Goal: Transaction & Acquisition: Purchase product/service

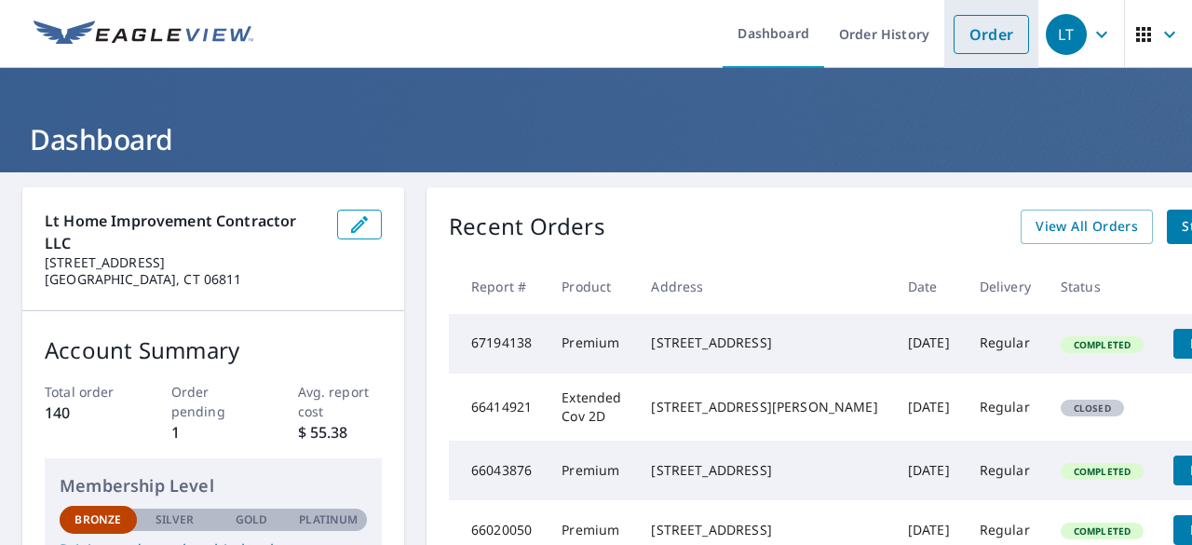
click at [981, 40] on link "Order" at bounding box center [991, 34] width 75 height 39
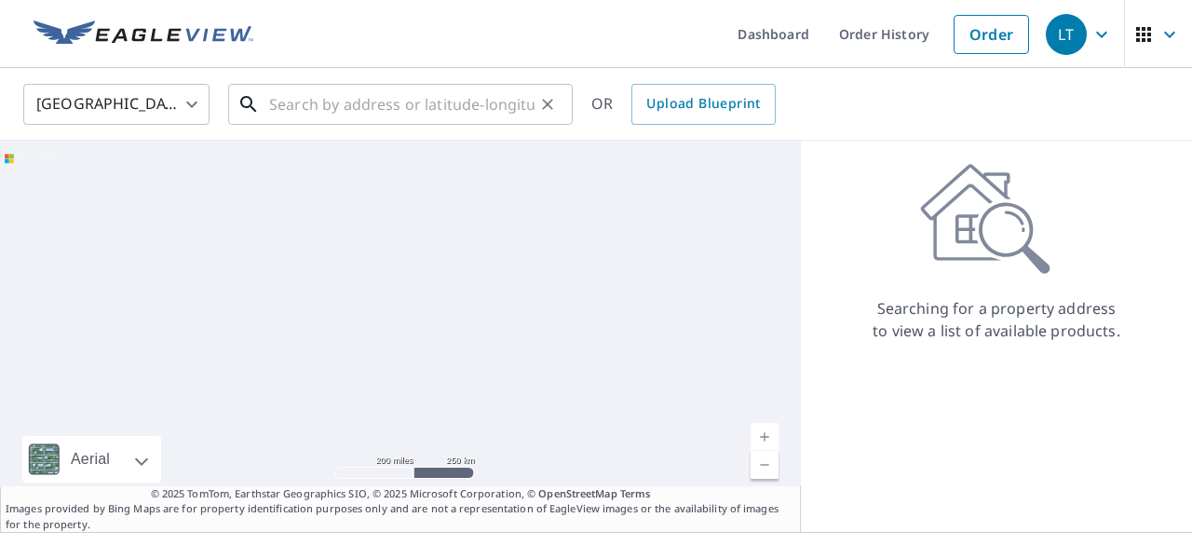
click at [410, 117] on input "text" at bounding box center [401, 104] width 265 height 52
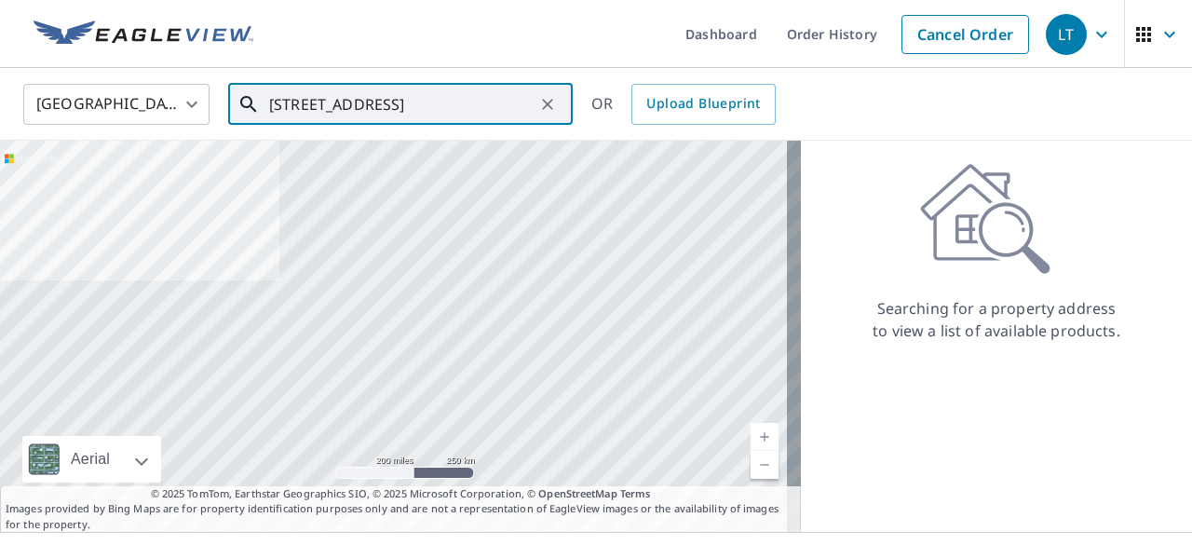
click at [470, 96] on input "[STREET_ADDRESS]" at bounding box center [401, 104] width 265 height 52
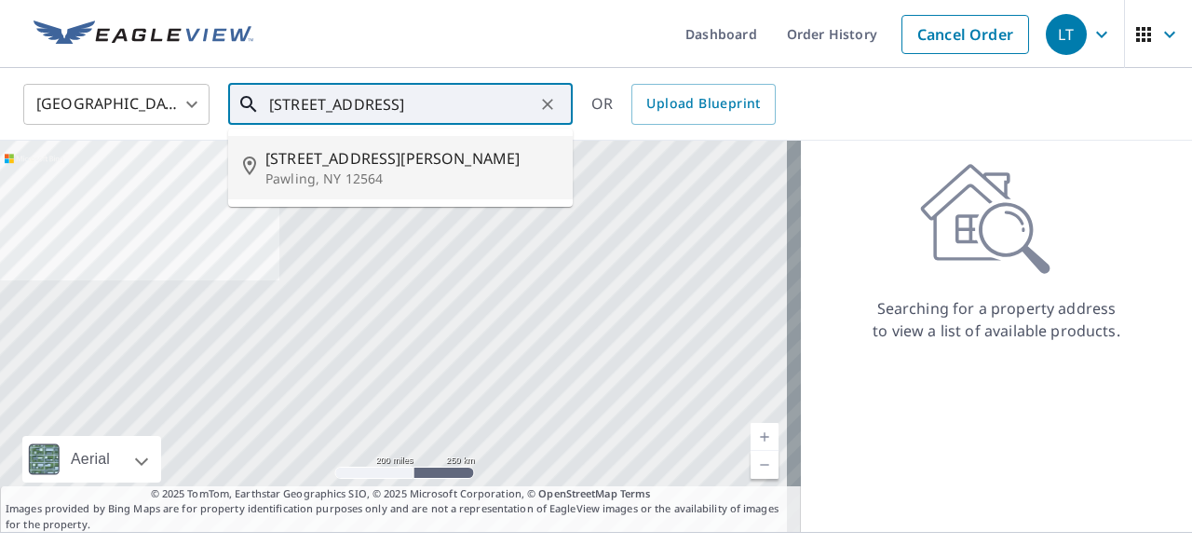
click at [363, 164] on span "[STREET_ADDRESS][PERSON_NAME]" at bounding box center [411, 158] width 292 height 22
type input "[STREET_ADDRESS][PERSON_NAME]"
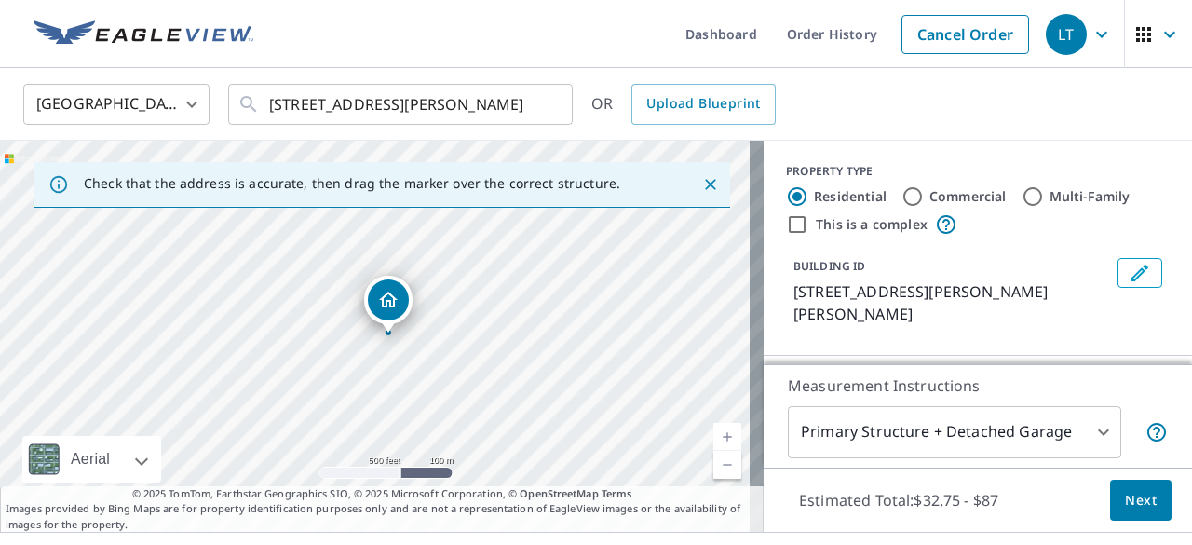
click at [1088, 437] on body "LT LT Dashboard Order History Cancel Order [PERSON_NAME] States [GEOGRAPHIC_DAT…" at bounding box center [596, 272] width 1192 height 545
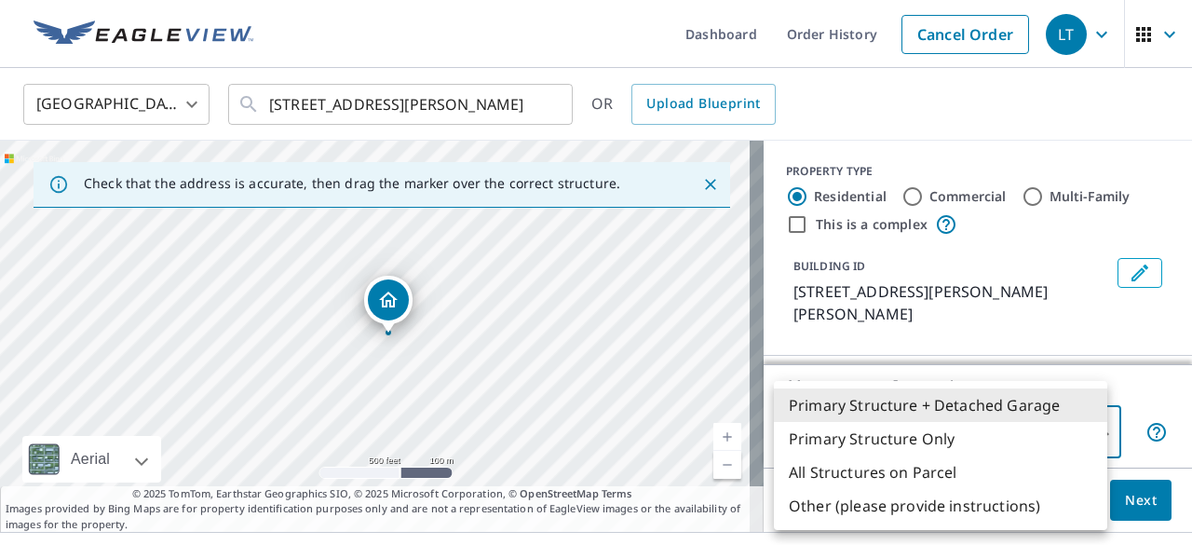
click at [1146, 386] on div at bounding box center [596, 272] width 1192 height 545
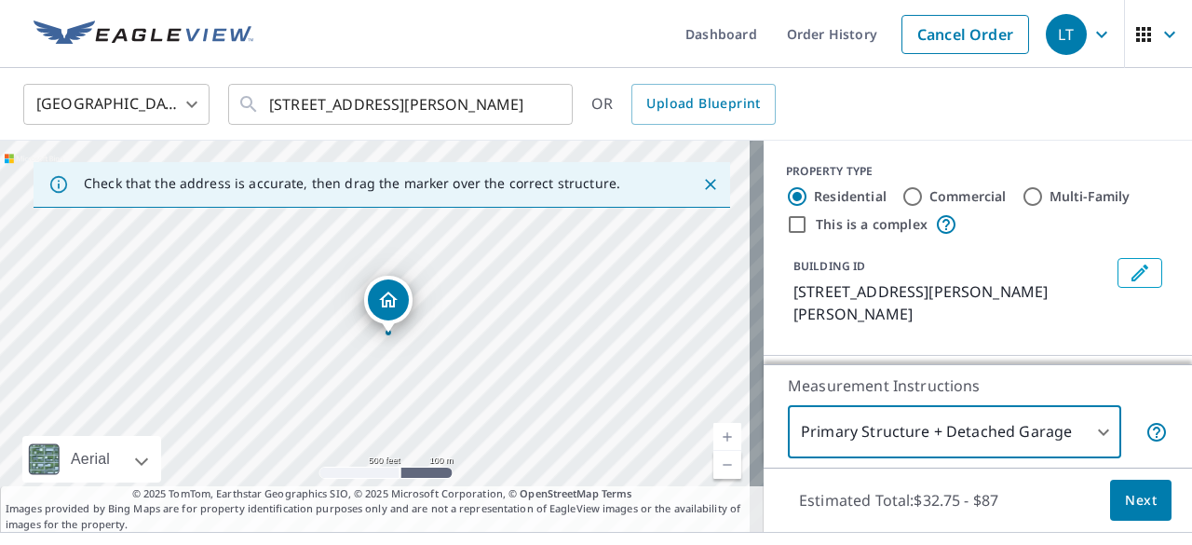
click at [1053, 431] on body "LT LT Dashboard Order History Cancel Order [PERSON_NAME] States [GEOGRAPHIC_DAT…" at bounding box center [596, 272] width 1192 height 545
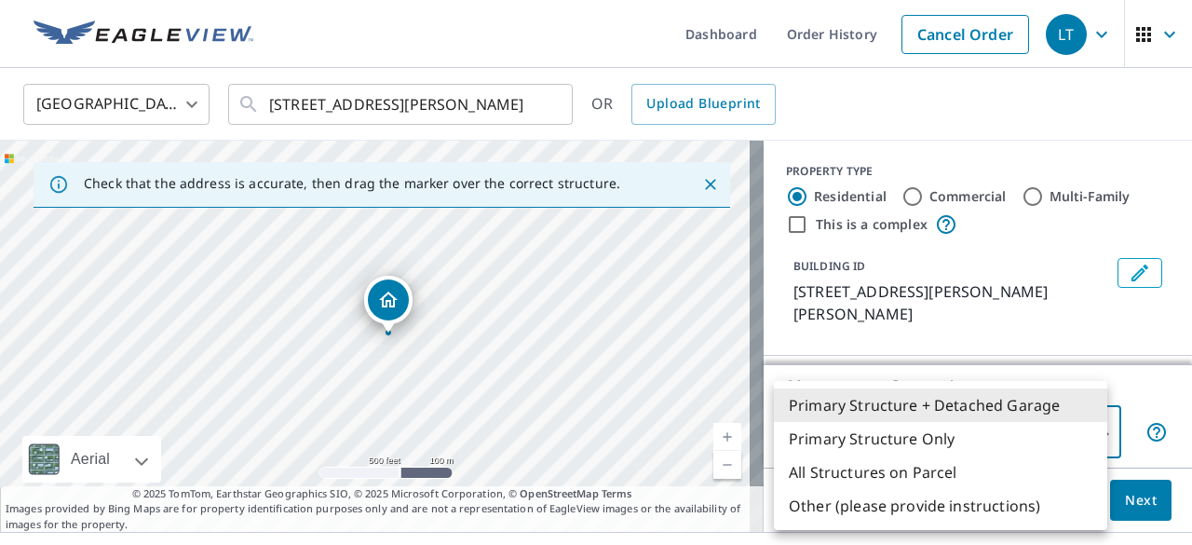
click at [1016, 434] on li "Primary Structure Only" at bounding box center [940, 439] width 333 height 34
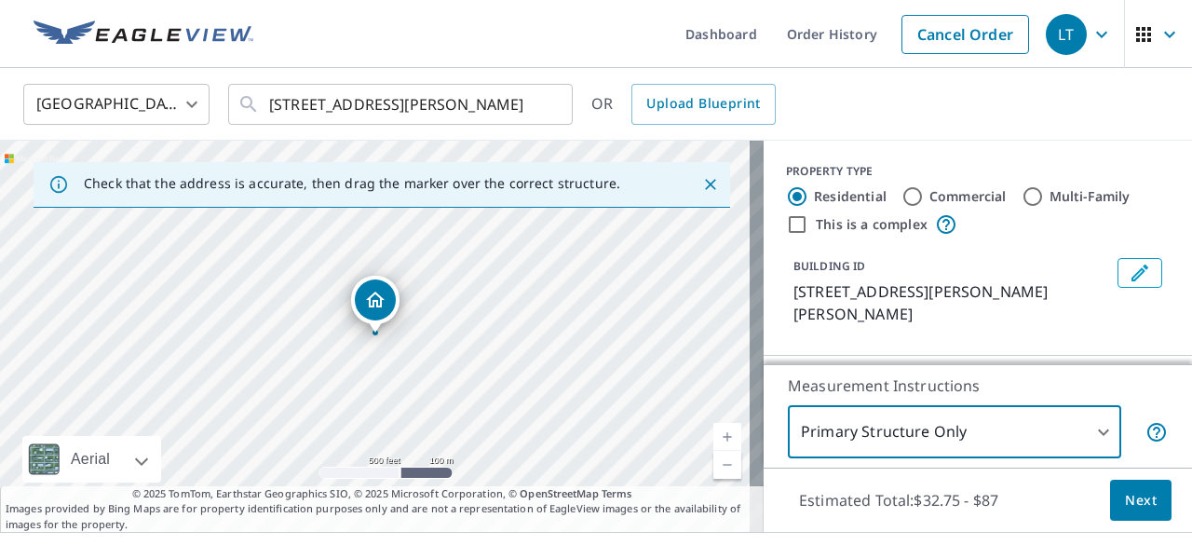
click at [1054, 426] on body "LT LT Dashboard Order History Cancel Order [PERSON_NAME] States [GEOGRAPHIC_DAT…" at bounding box center [596, 272] width 1192 height 545
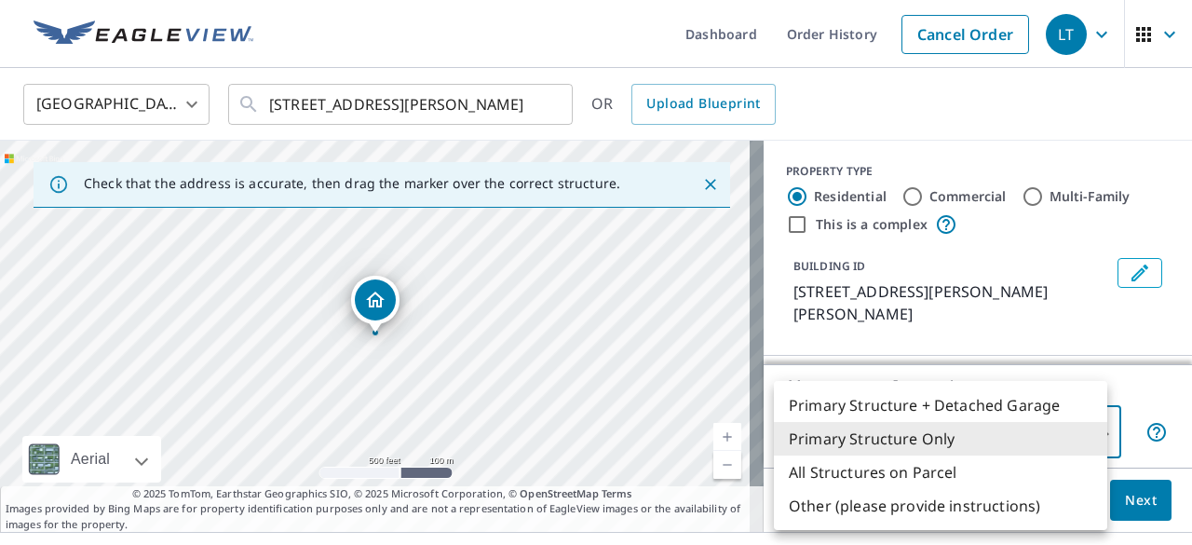
click at [1007, 406] on li "Primary Structure + Detached Garage" at bounding box center [940, 405] width 333 height 34
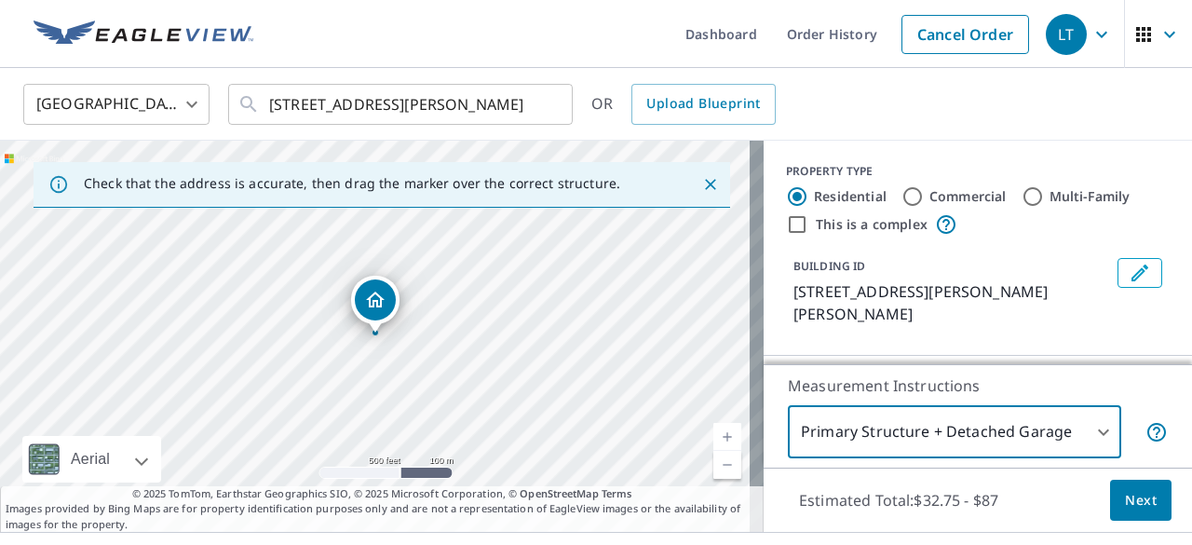
click at [1039, 424] on body "LT LT Dashboard Order History Cancel Order [PERSON_NAME] States [GEOGRAPHIC_DAT…" at bounding box center [596, 272] width 1192 height 545
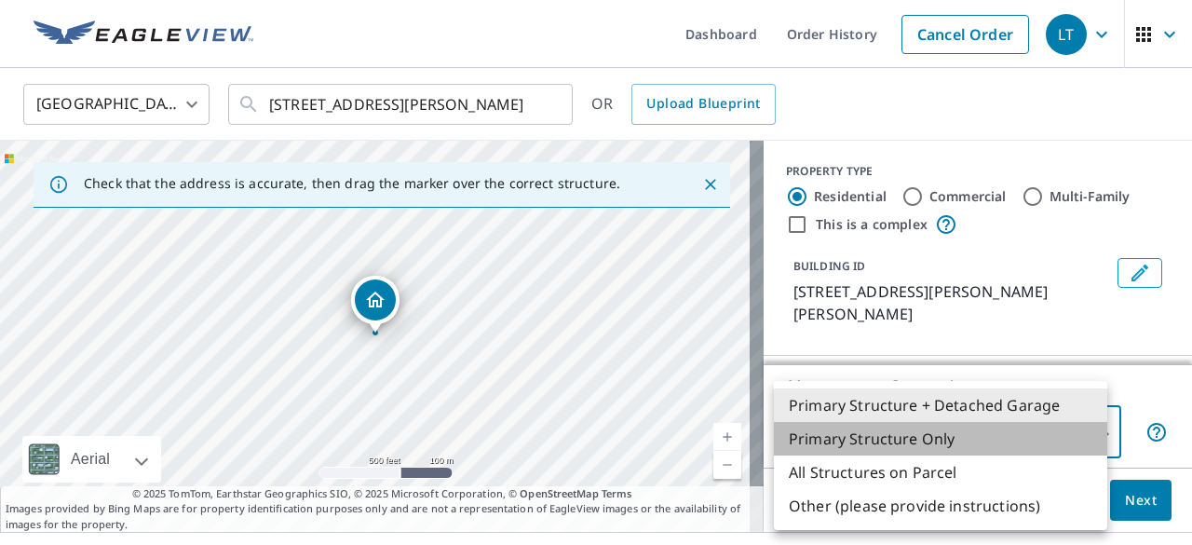
click at [1004, 440] on li "Primary Structure Only" at bounding box center [940, 439] width 333 height 34
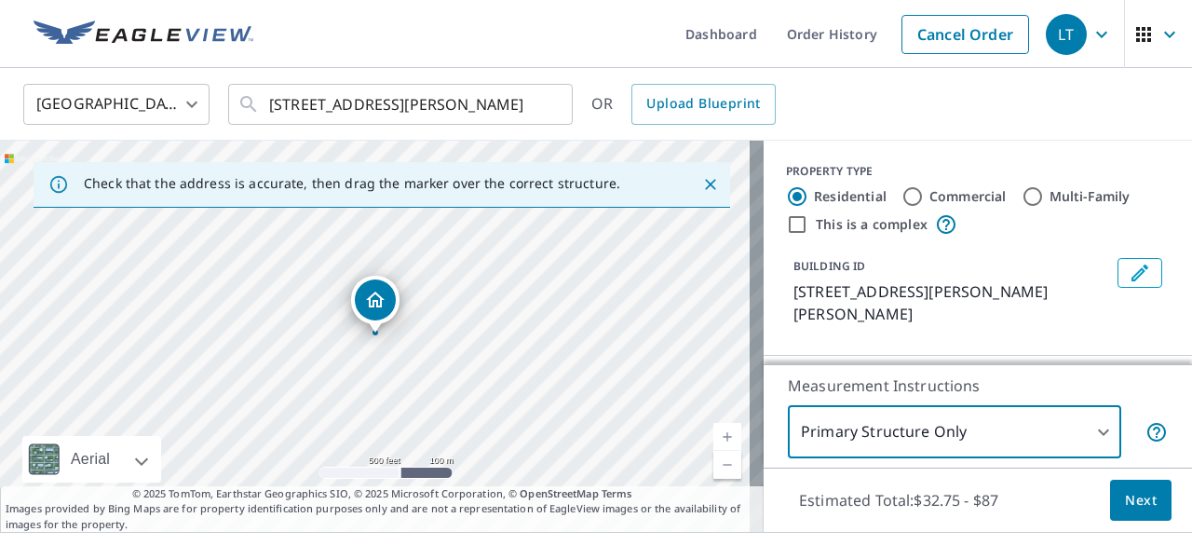
click at [1037, 440] on body "LT LT Dashboard Order History Cancel Order [PERSON_NAME] States [GEOGRAPHIC_DAT…" at bounding box center [596, 272] width 1192 height 545
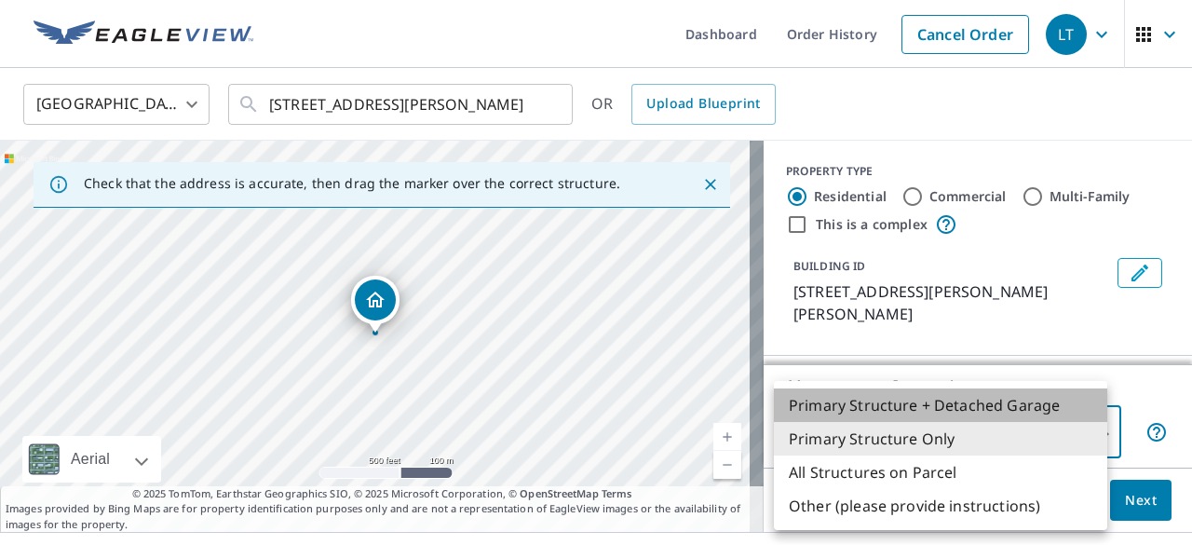
click at [1015, 414] on li "Primary Structure + Detached Garage" at bounding box center [940, 405] width 333 height 34
type input "1"
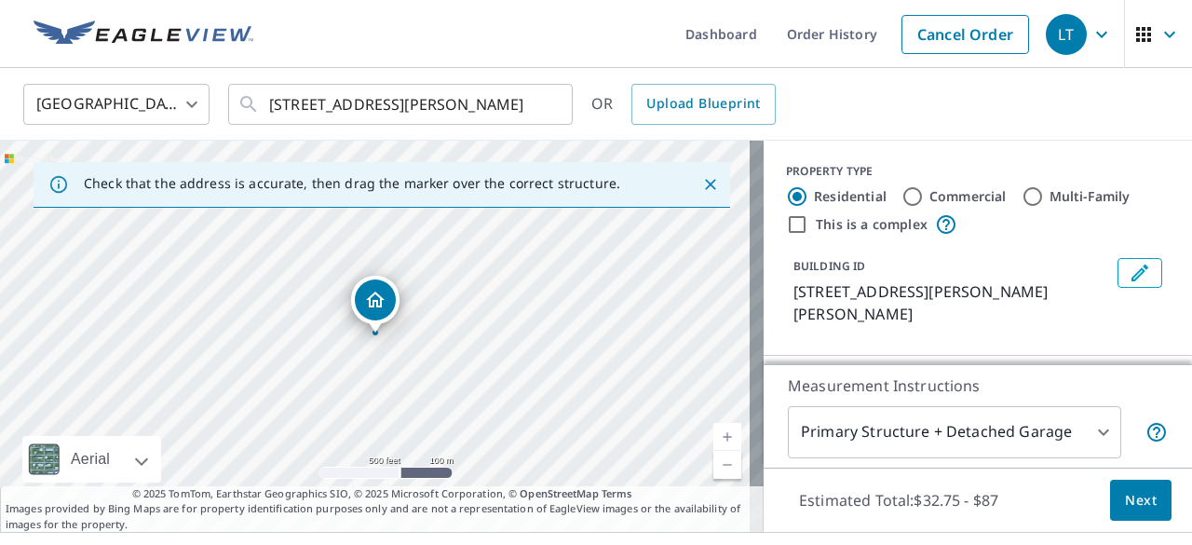
click at [1130, 391] on p "Measurement Instructions" at bounding box center [978, 385] width 380 height 22
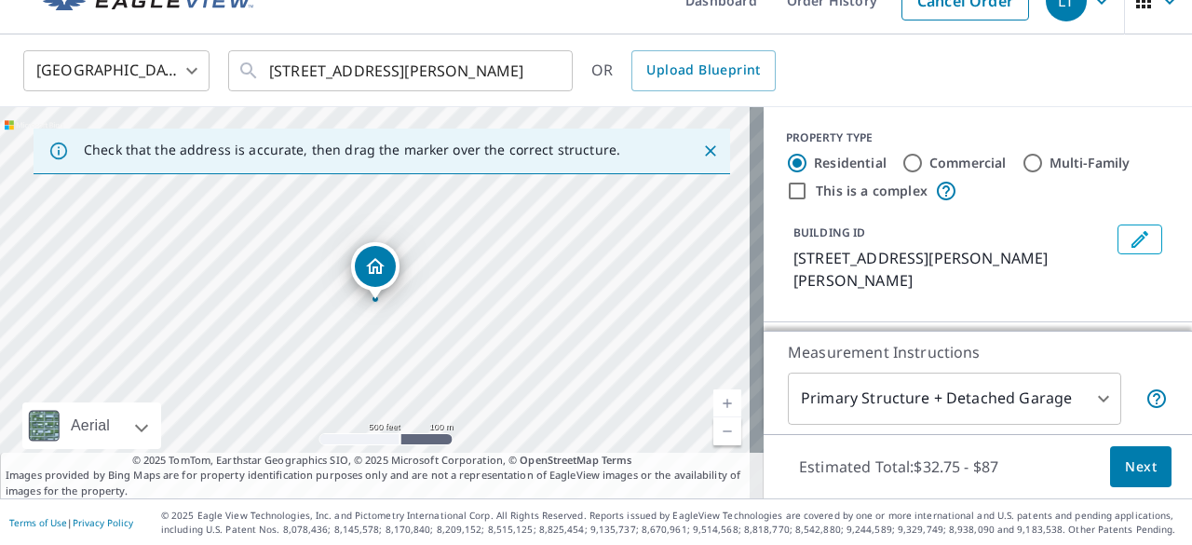
click at [1125, 476] on span "Next" at bounding box center [1141, 466] width 32 height 23
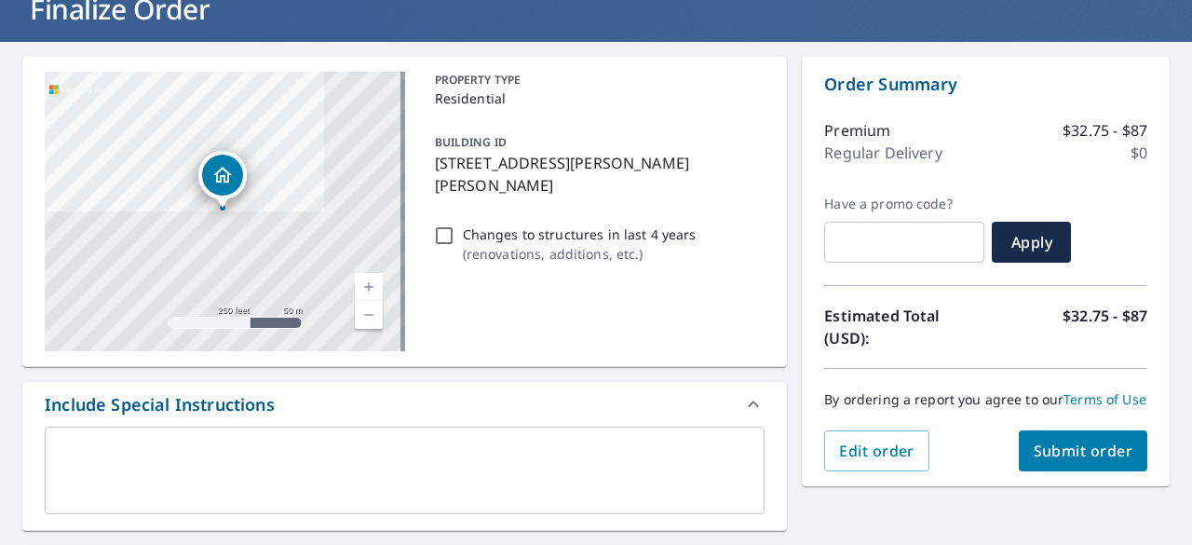
scroll to position [134, 0]
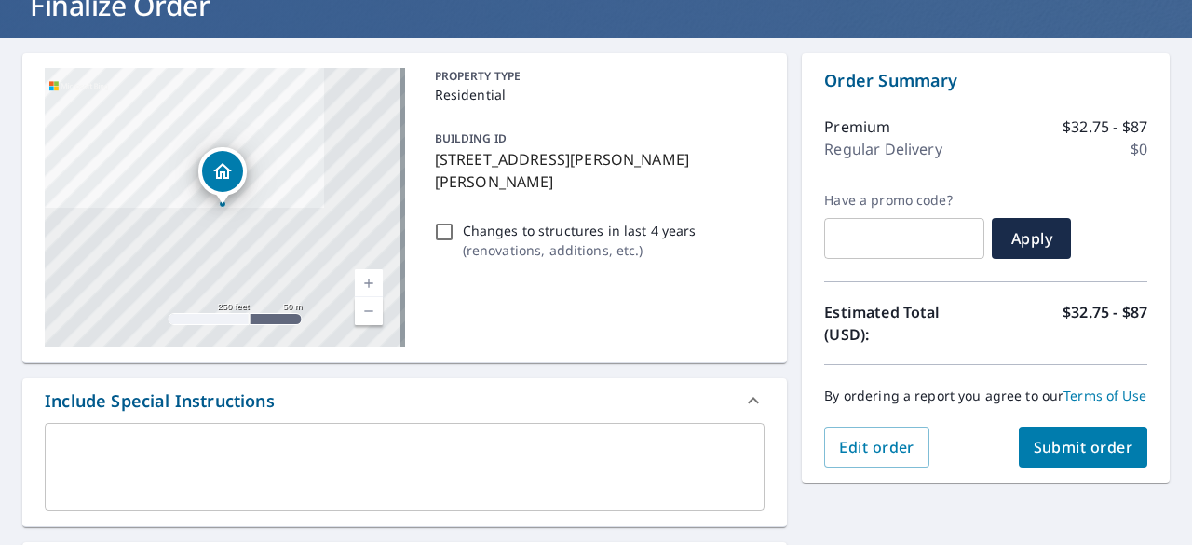
click at [1058, 455] on span "Submit order" at bounding box center [1084, 447] width 100 height 20
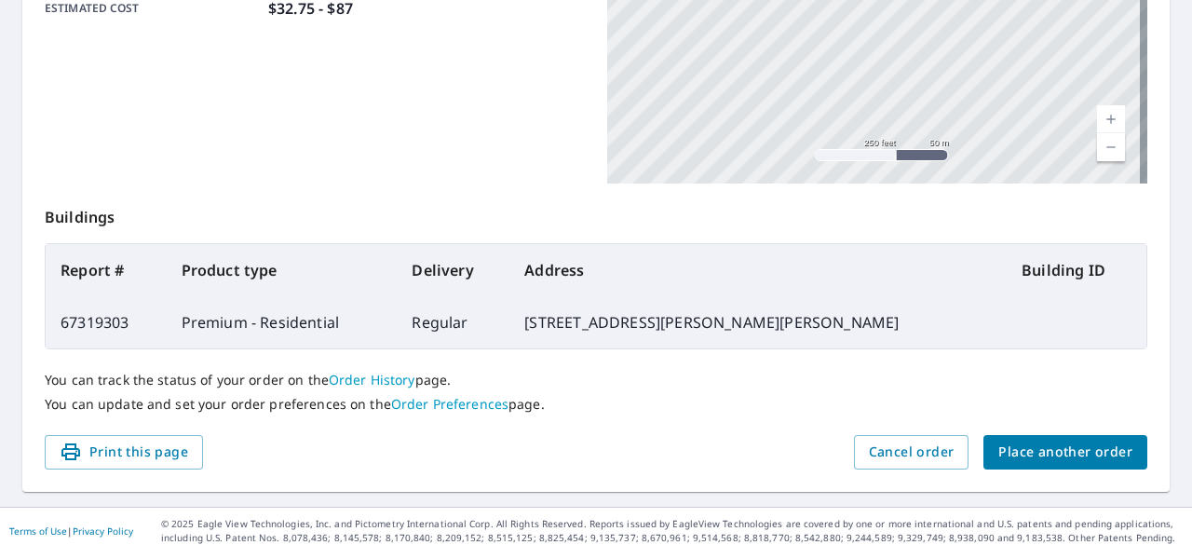
scroll to position [549, 0]
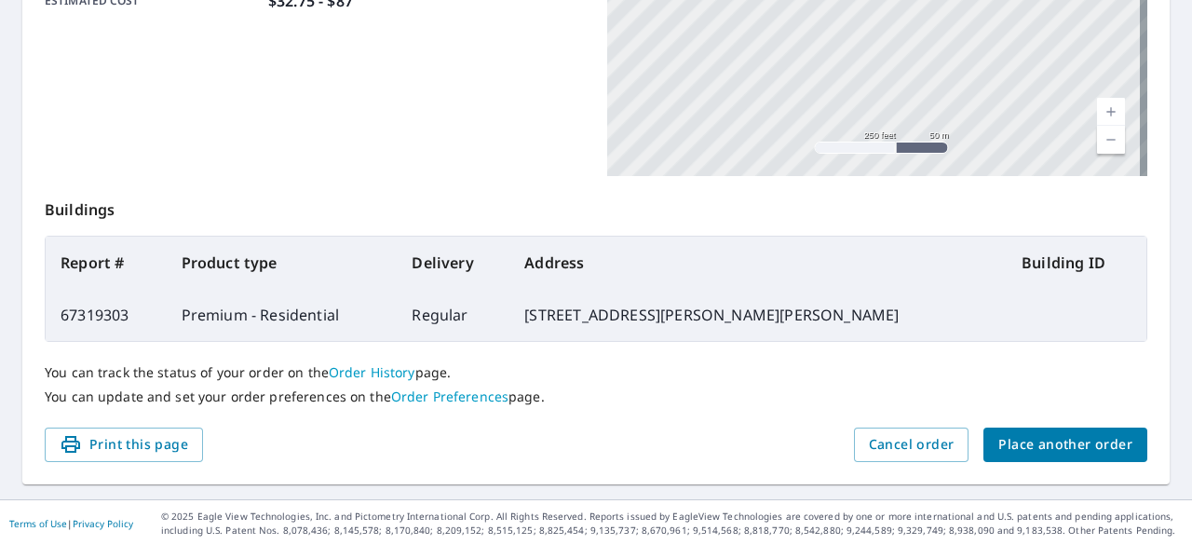
click at [1041, 448] on span "Place another order" at bounding box center [1065, 444] width 134 height 23
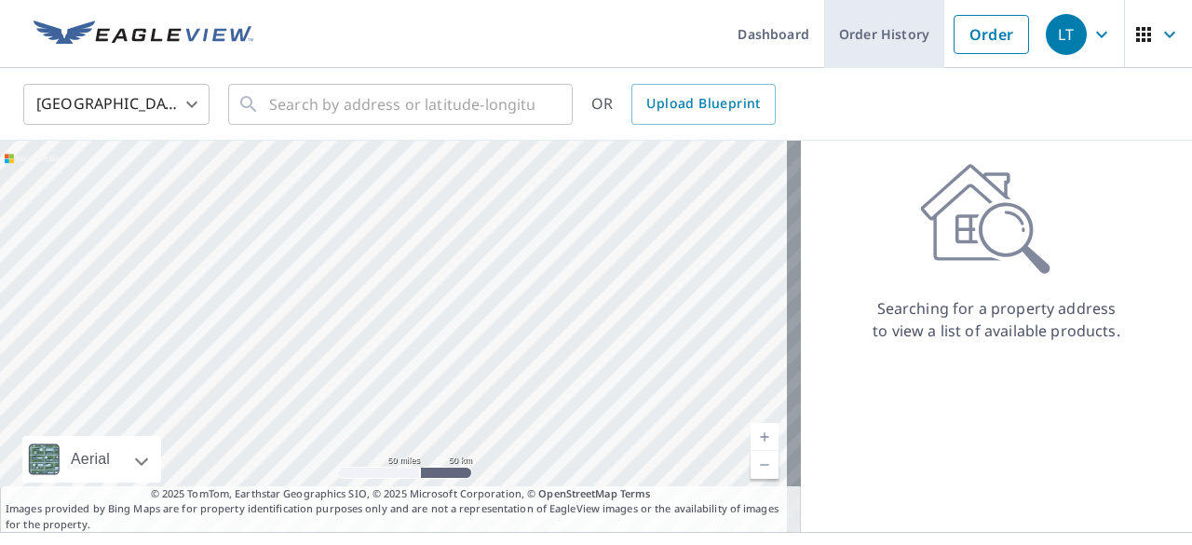
click at [885, 36] on link "Order History" at bounding box center [884, 34] width 120 height 68
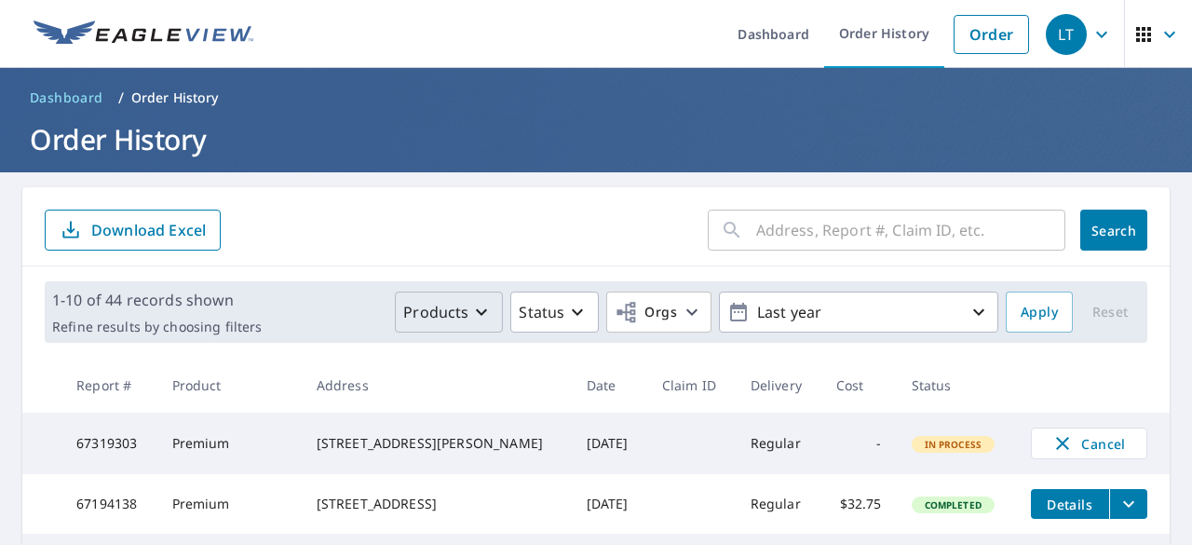
scroll to position [93, 0]
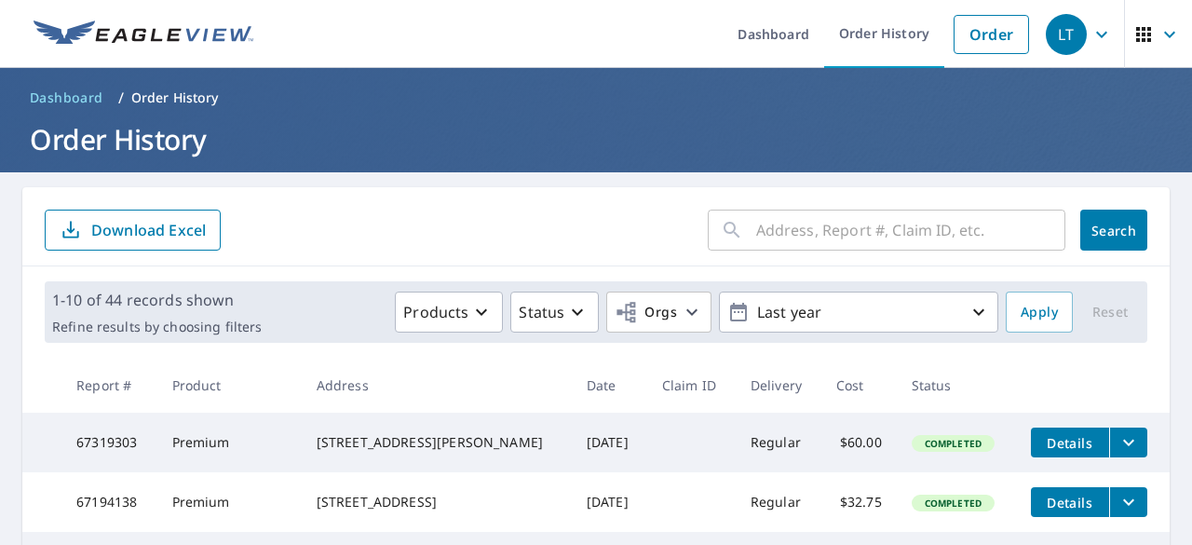
click at [1117, 444] on icon "filesDropdownBtn-67319303" at bounding box center [1128, 442] width 22 height 22
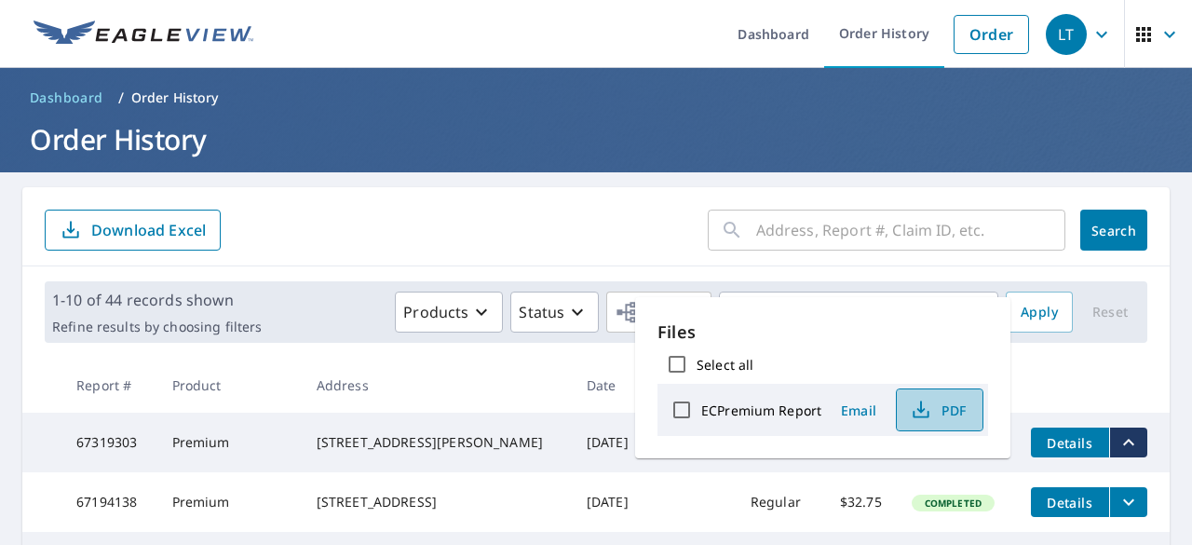
click at [927, 409] on icon "button" at bounding box center [921, 410] width 22 height 22
